Goal: Find specific fact: Find contact information

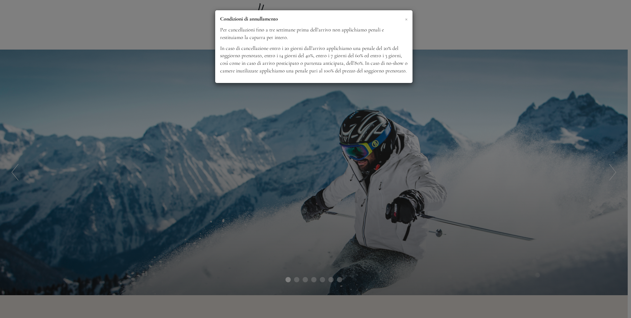
click at [407, 20] on span "×" at bounding box center [406, 19] width 3 height 8
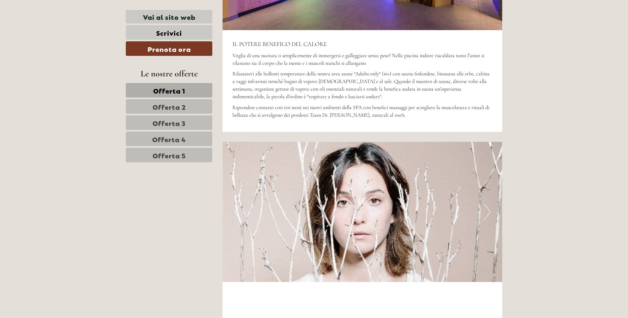
scroll to position [2641, 0]
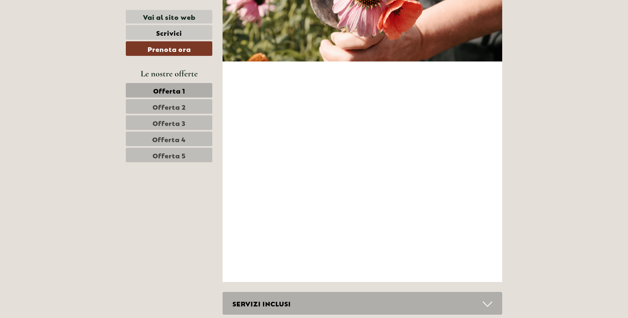
click at [172, 109] on span "Offerta 2" at bounding box center [169, 106] width 33 height 9
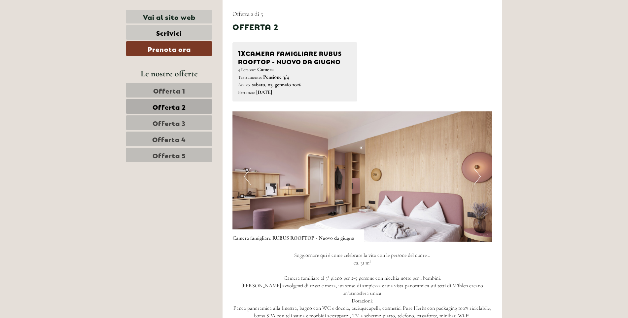
click at [173, 123] on span "Offerta 3" at bounding box center [169, 122] width 33 height 9
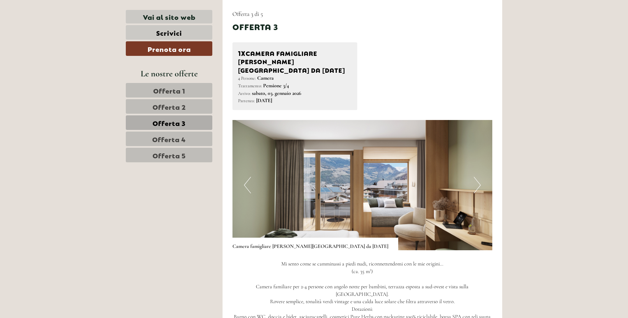
click at [172, 142] on span "Offerta 4" at bounding box center [169, 138] width 34 height 9
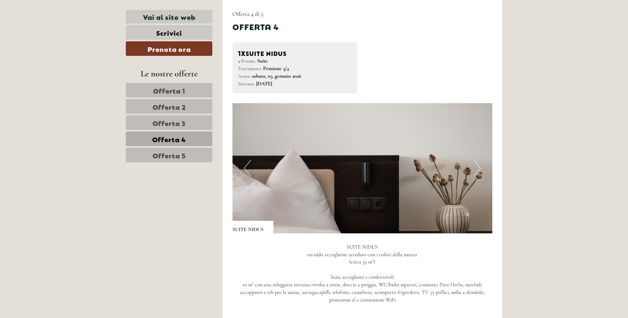
click at [172, 154] on span "Offerta 5" at bounding box center [169, 154] width 33 height 9
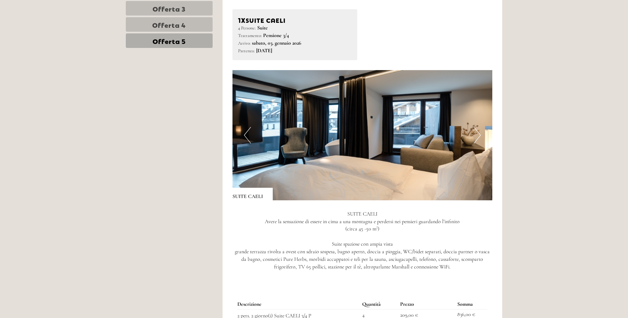
scroll to position [220, 0]
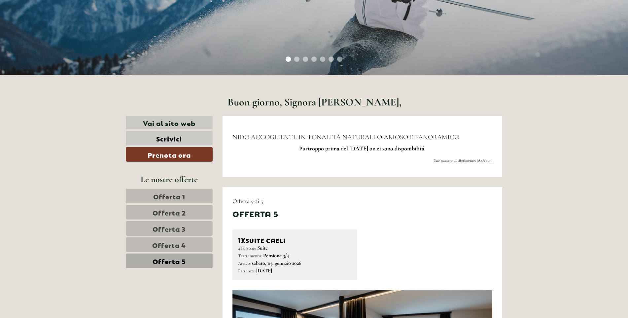
click at [173, 196] on span "Offerta 1" at bounding box center [169, 195] width 32 height 9
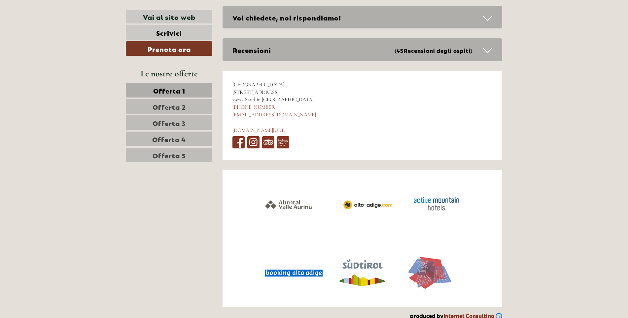
scroll to position [2264, 0]
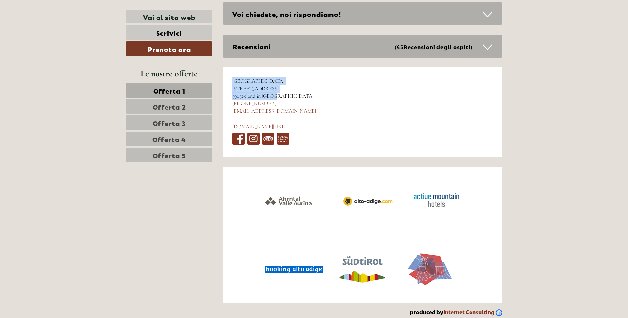
drag, startPoint x: 233, startPoint y: 71, endPoint x: 275, endPoint y: 86, distance: 44.7
click at [275, 86] on div "Hotel Mühlenerhof [STREET_ADDRESS] [PHONE_NUMBER] [EMAIL_ADDRESS][DOMAIN_NAME] …" at bounding box center [280, 111] width 117 height 89
drag, startPoint x: 275, startPoint y: 86, endPoint x: 285, endPoint y: 92, distance: 11.4
click at [306, 104] on div "Hotel Mühlenerhof [STREET_ADDRESS] [PHONE_NUMBER] [EMAIL_ADDRESS][DOMAIN_NAME] …" at bounding box center [280, 111] width 117 height 89
drag, startPoint x: 230, startPoint y: 79, endPoint x: 284, endPoint y: 89, distance: 54.2
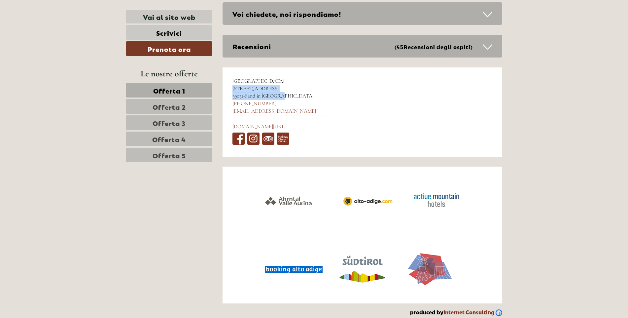
click at [284, 89] on div "Hotel Mühlenerhof [STREET_ADDRESS] [PHONE_NUMBER] [EMAIL_ADDRESS][DOMAIN_NAME] …" at bounding box center [280, 111] width 117 height 89
drag, startPoint x: 284, startPoint y: 89, endPoint x: 270, endPoint y: 91, distance: 13.6
copy div "[STREET_ADDRESS]"
